Goal: Transaction & Acquisition: Purchase product/service

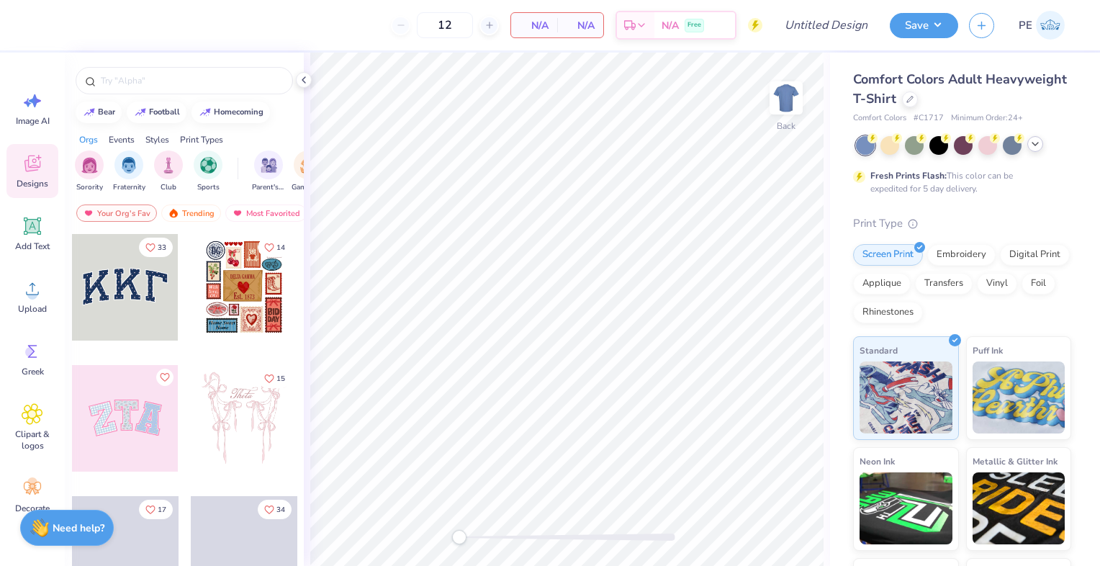
click at [1034, 144] on polyline at bounding box center [1035, 144] width 6 height 3
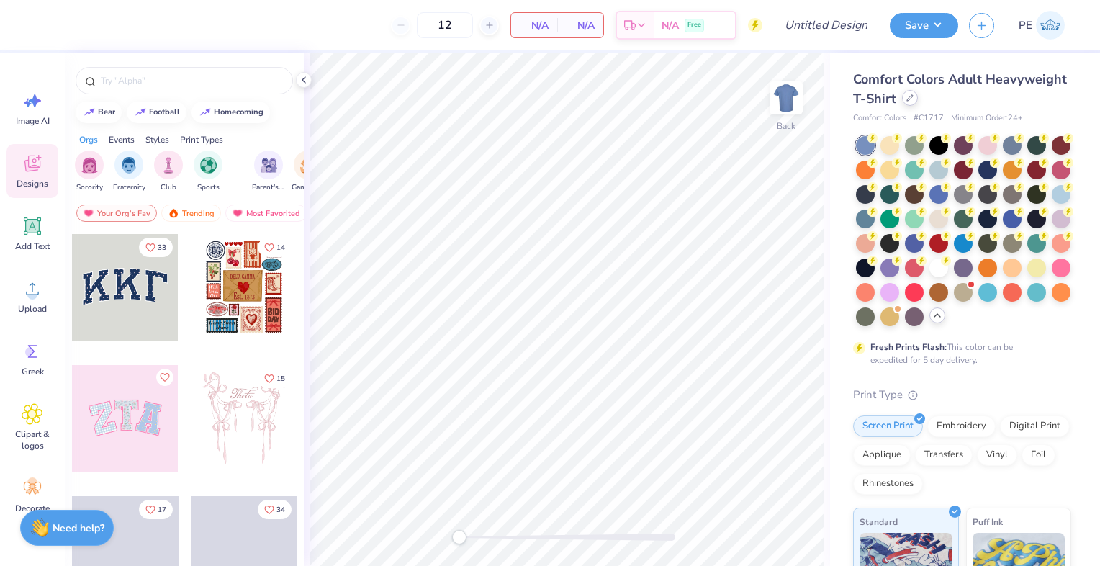
click at [918, 105] on div at bounding box center [910, 98] width 16 height 16
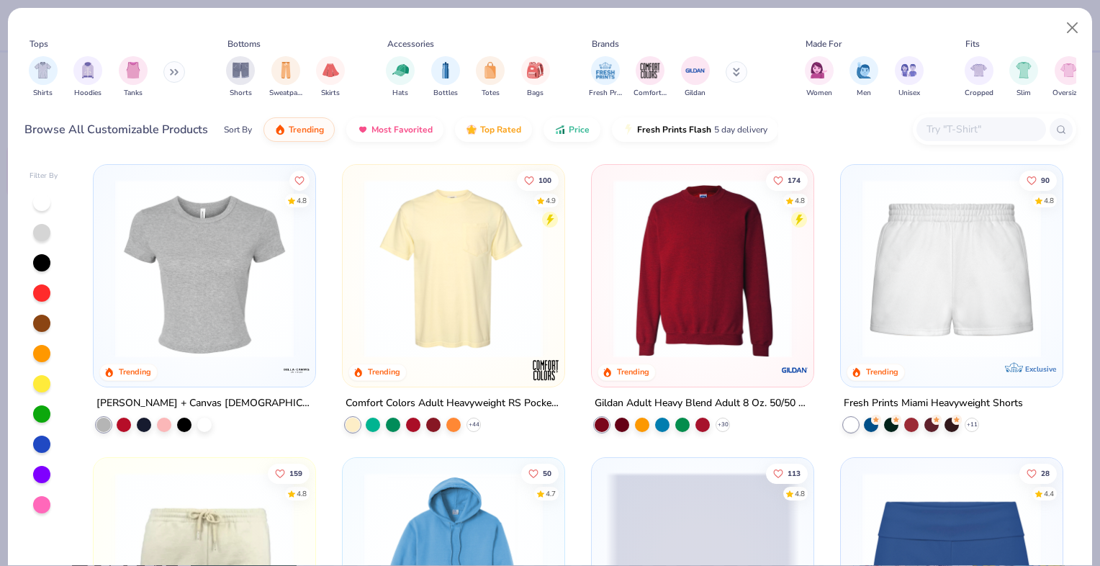
scroll to position [897, 0]
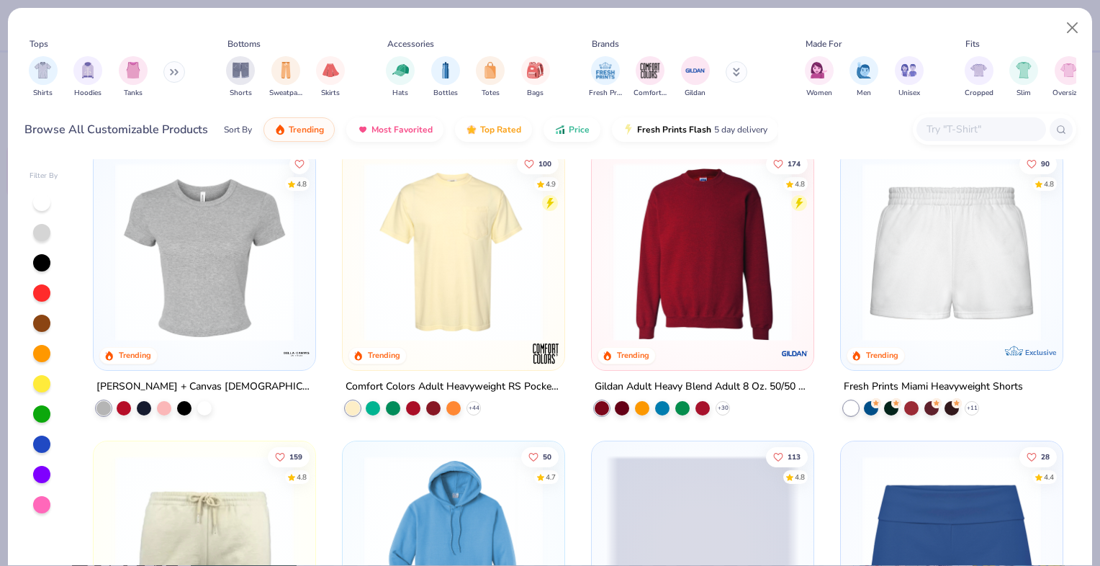
click at [705, 251] on img at bounding box center [702, 252] width 193 height 179
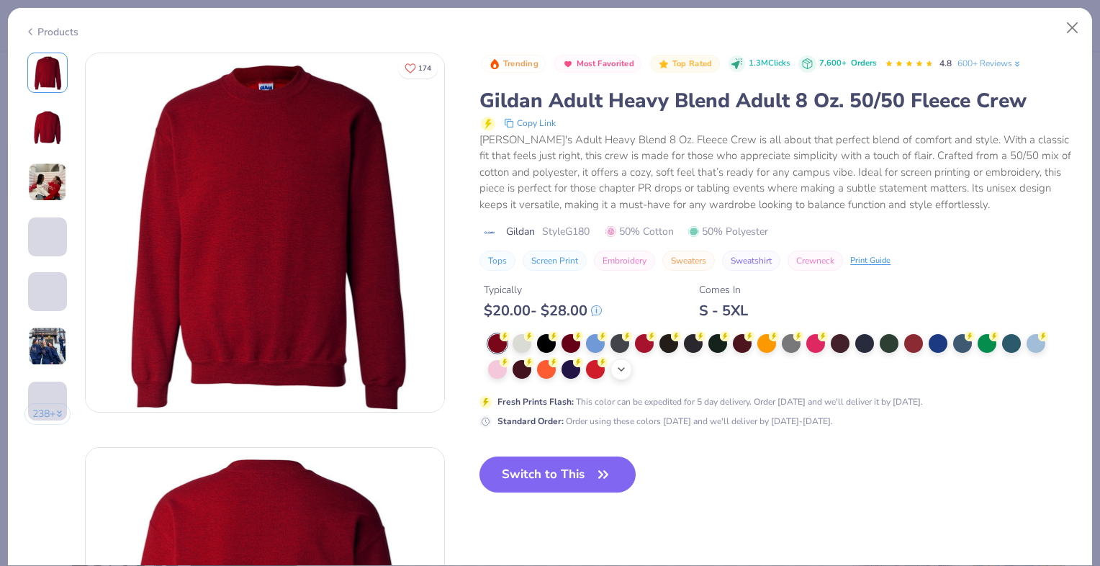
click at [622, 367] on icon at bounding box center [622, 370] width 12 height 12
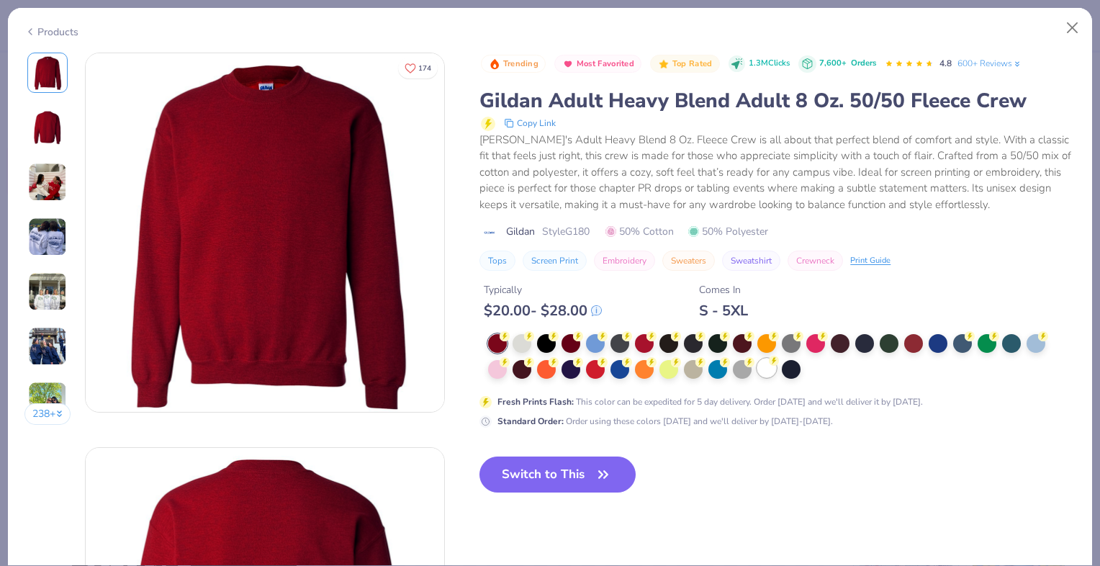
click at [770, 366] on div at bounding box center [766, 368] width 19 height 19
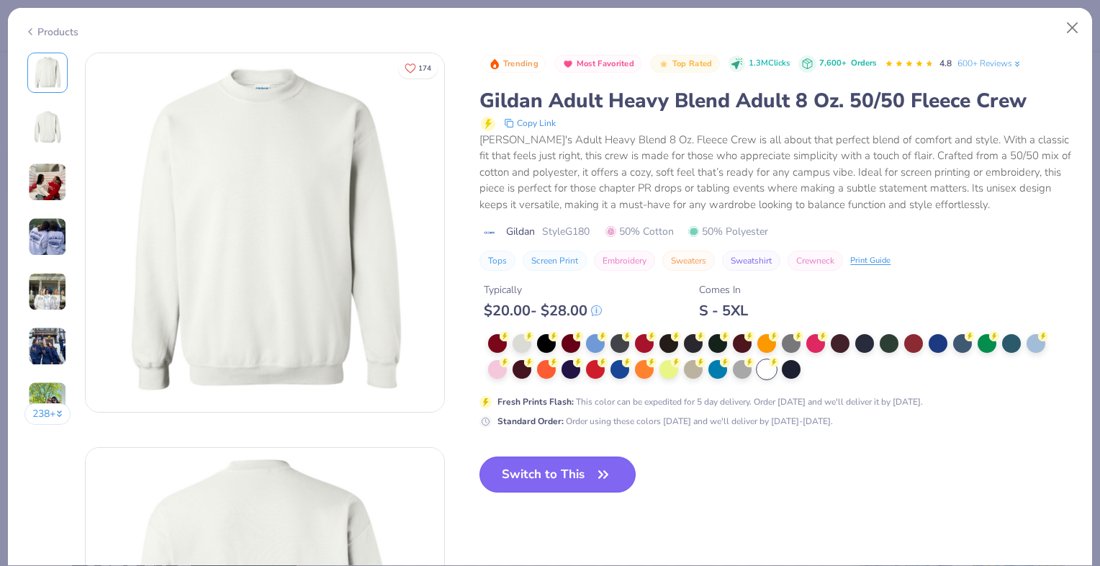
click at [550, 479] on button "Switch to This" at bounding box center [557, 474] width 156 height 36
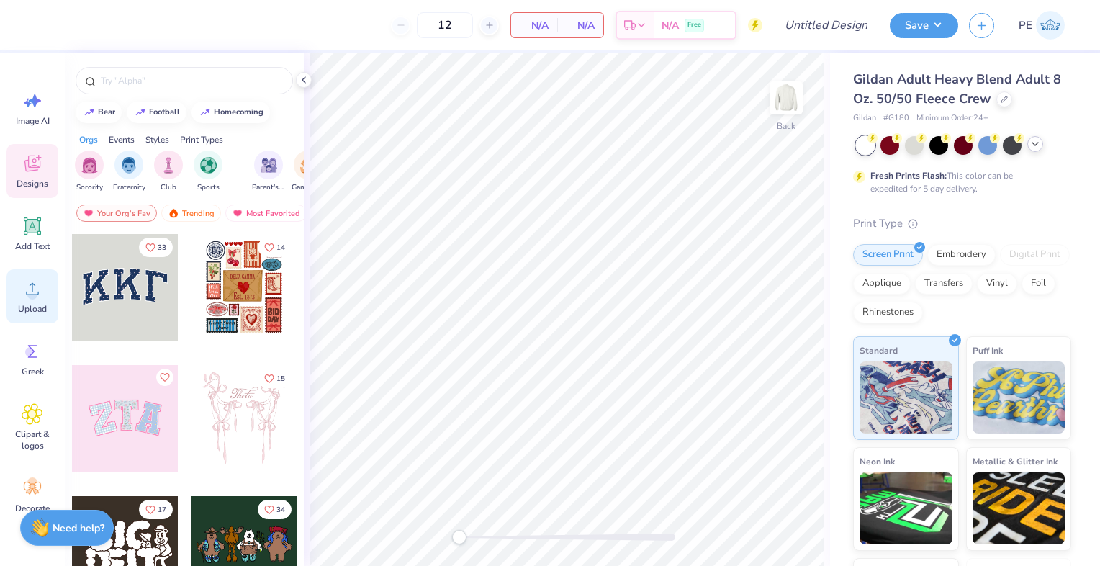
click at [33, 289] on icon at bounding box center [33, 289] width 22 height 22
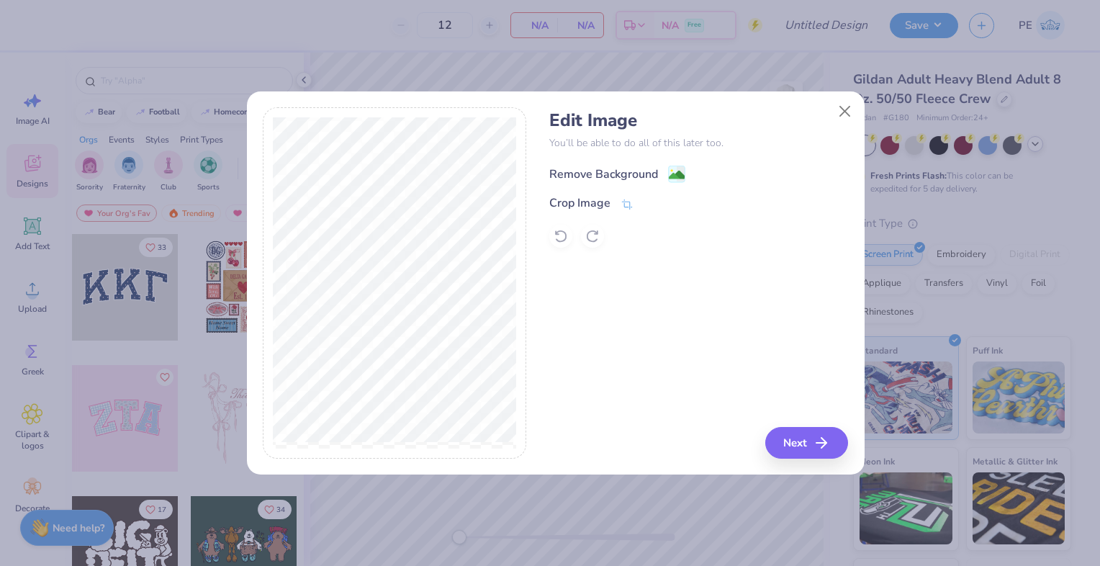
click at [592, 173] on div "Remove Background" at bounding box center [603, 174] width 109 height 17
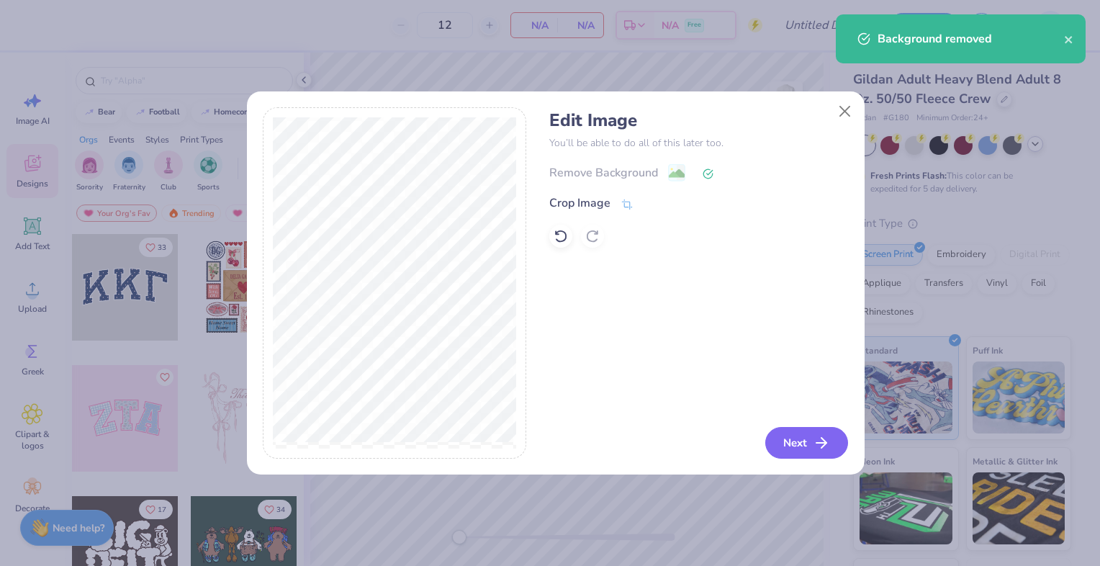
click at [814, 445] on button "Next" at bounding box center [806, 443] width 83 height 32
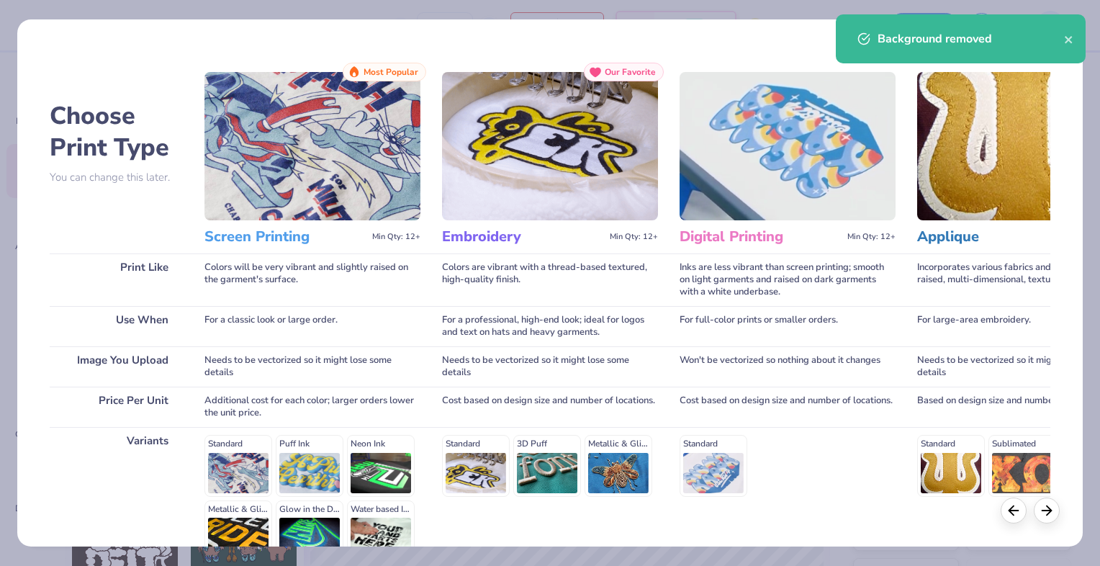
scroll to position [152, 0]
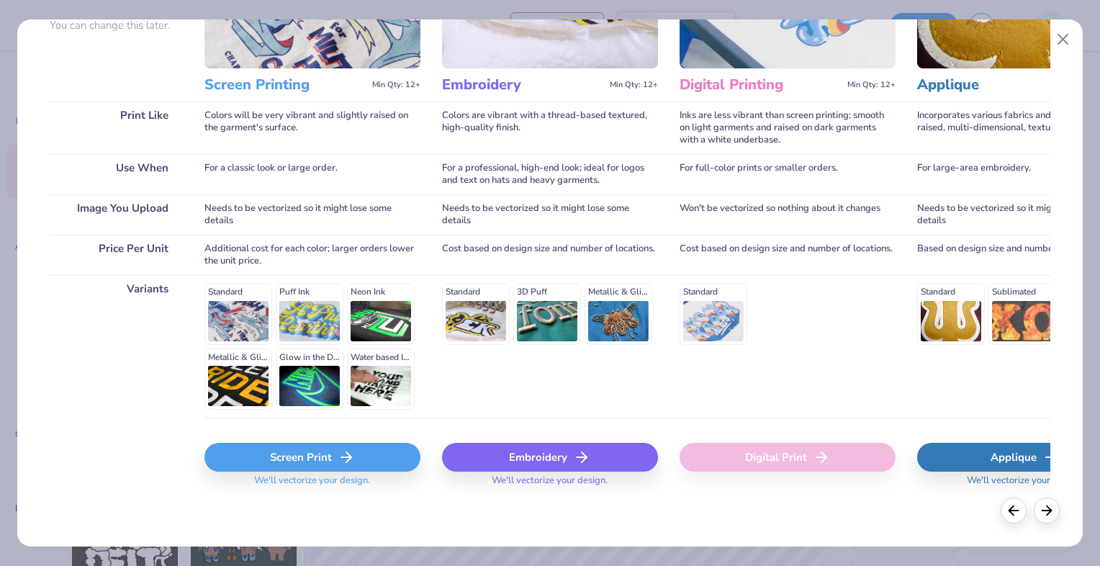
click at [325, 457] on div "Screen Print" at bounding box center [312, 457] width 216 height 29
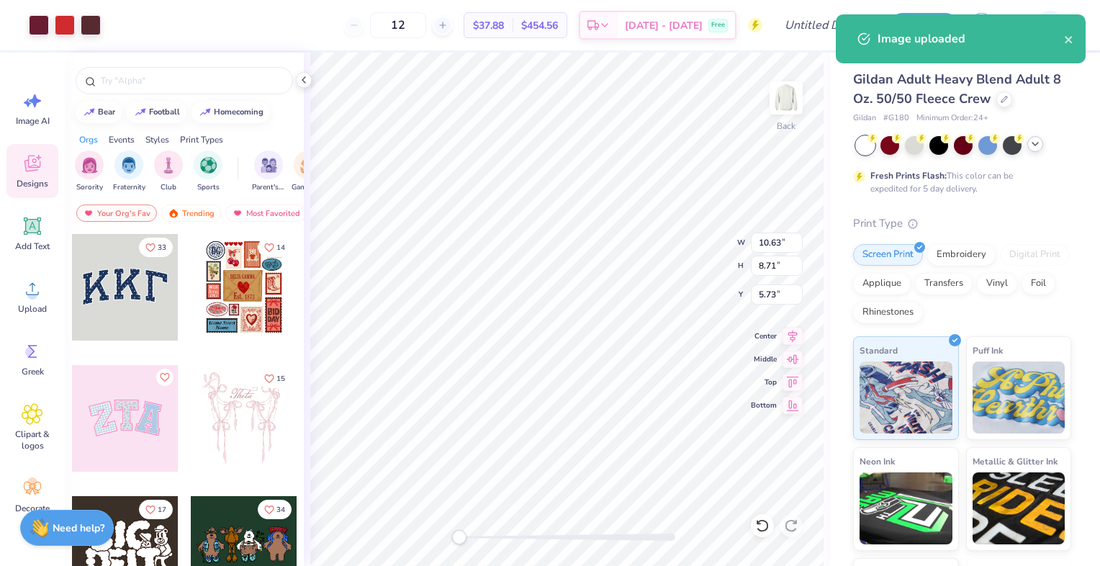
type input "10.63"
type input "8.71"
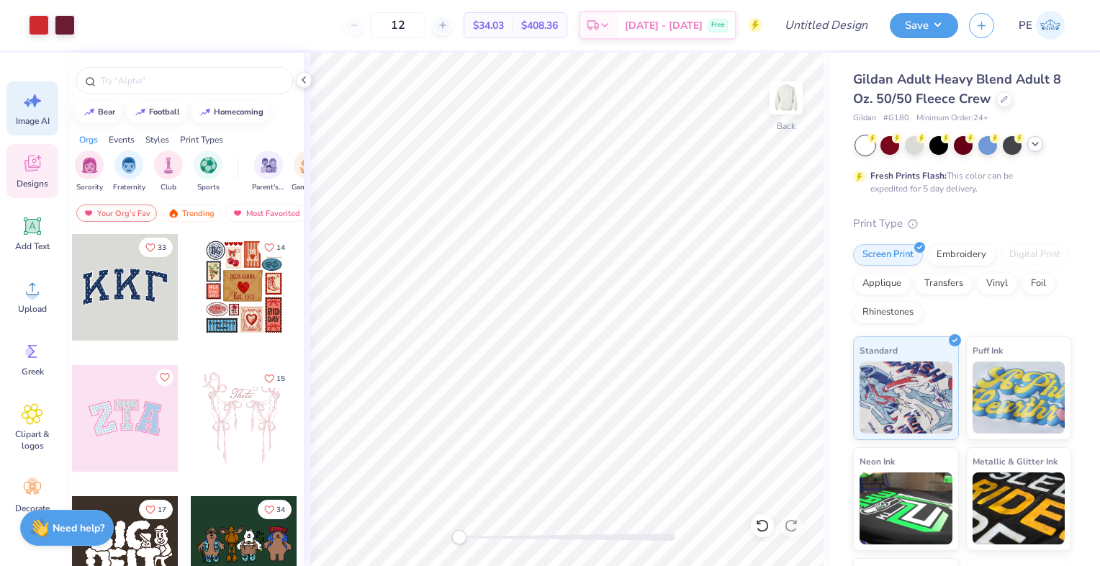
click at [25, 106] on icon at bounding box center [33, 101] width 22 height 22
